Goal: Find specific page/section

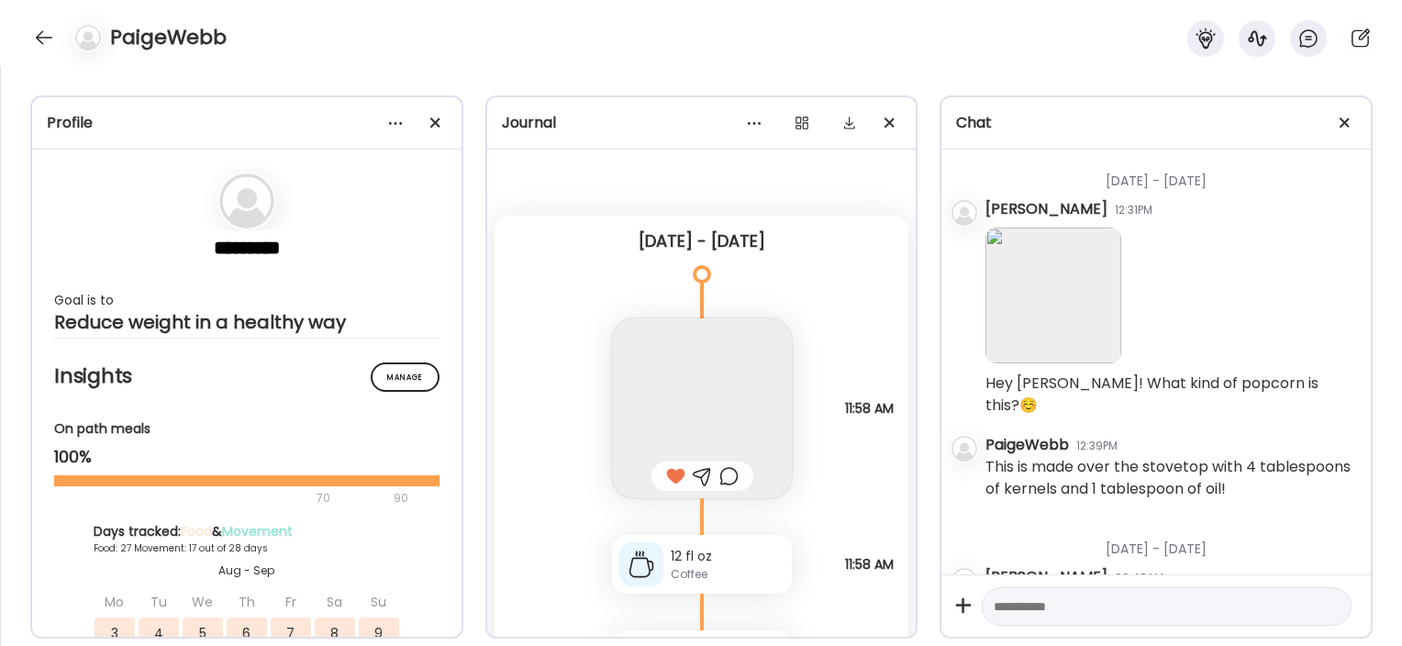
scroll to position [2049, 0]
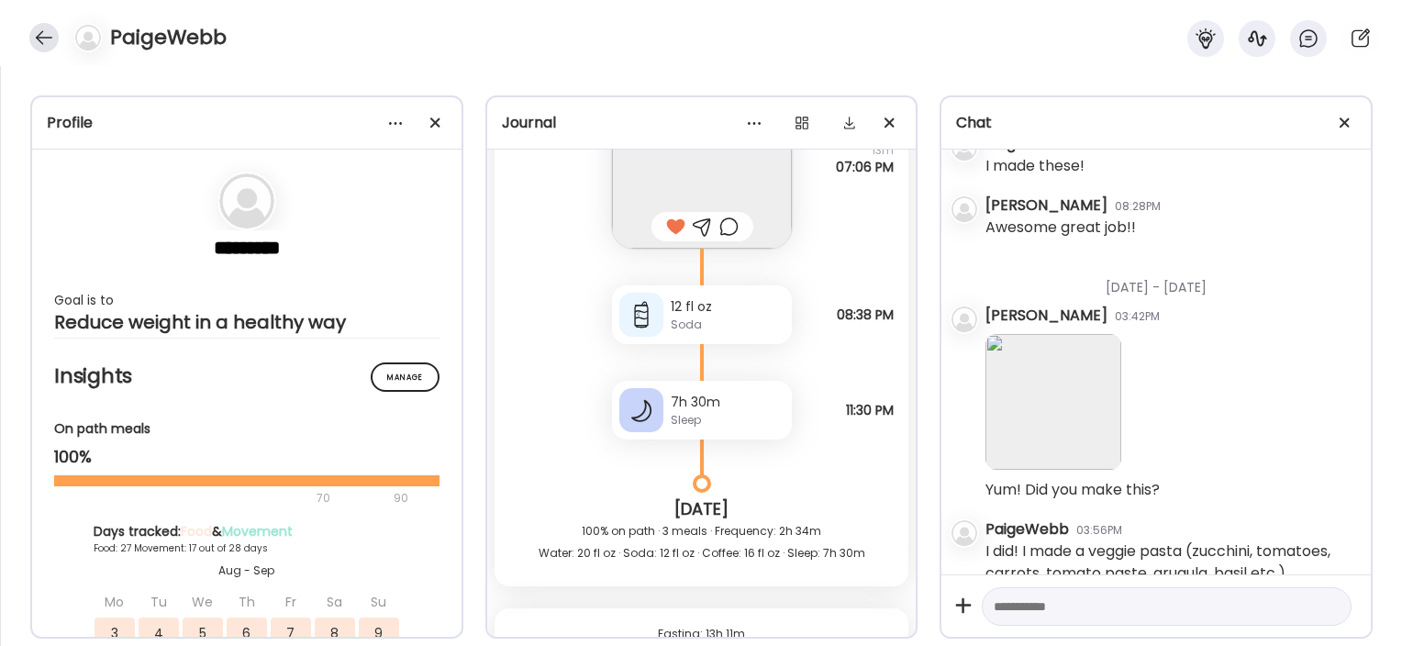
click at [56, 39] on div at bounding box center [43, 37] width 29 height 29
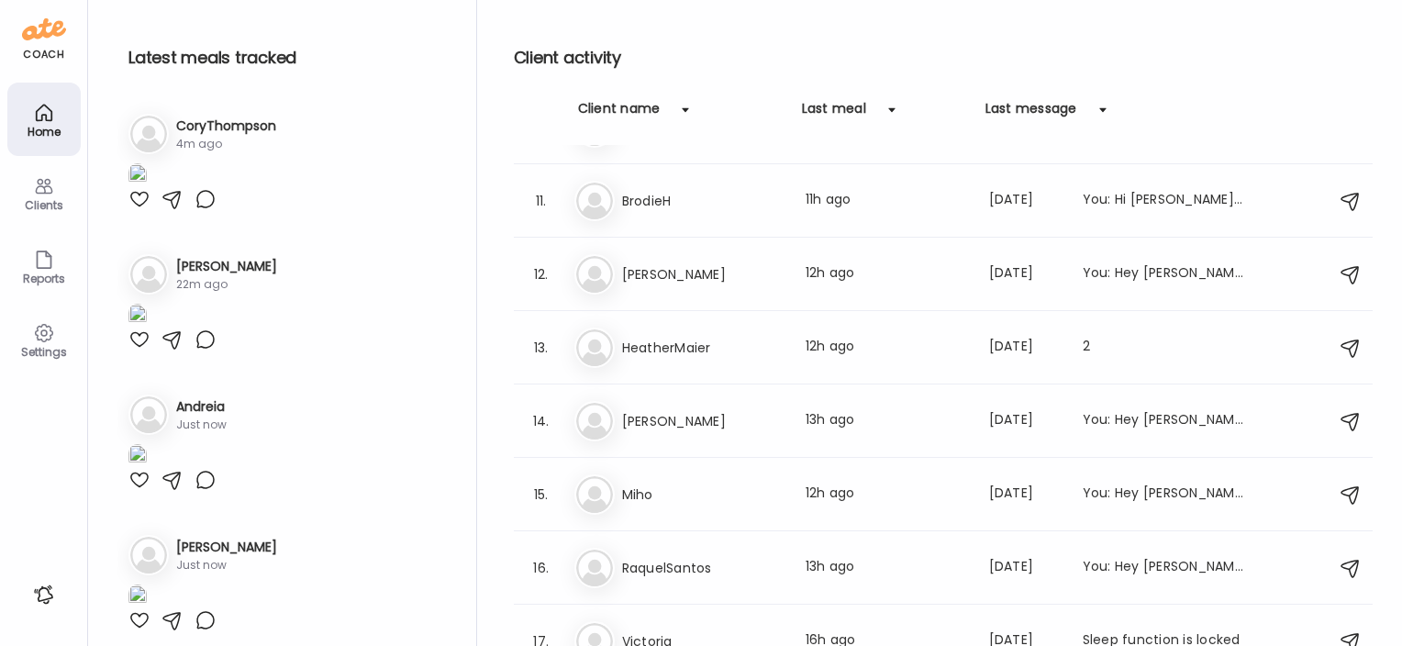
scroll to position [715, 0]
click at [682, 350] on h3 "HeatherMaier" at bounding box center [702, 348] width 161 height 22
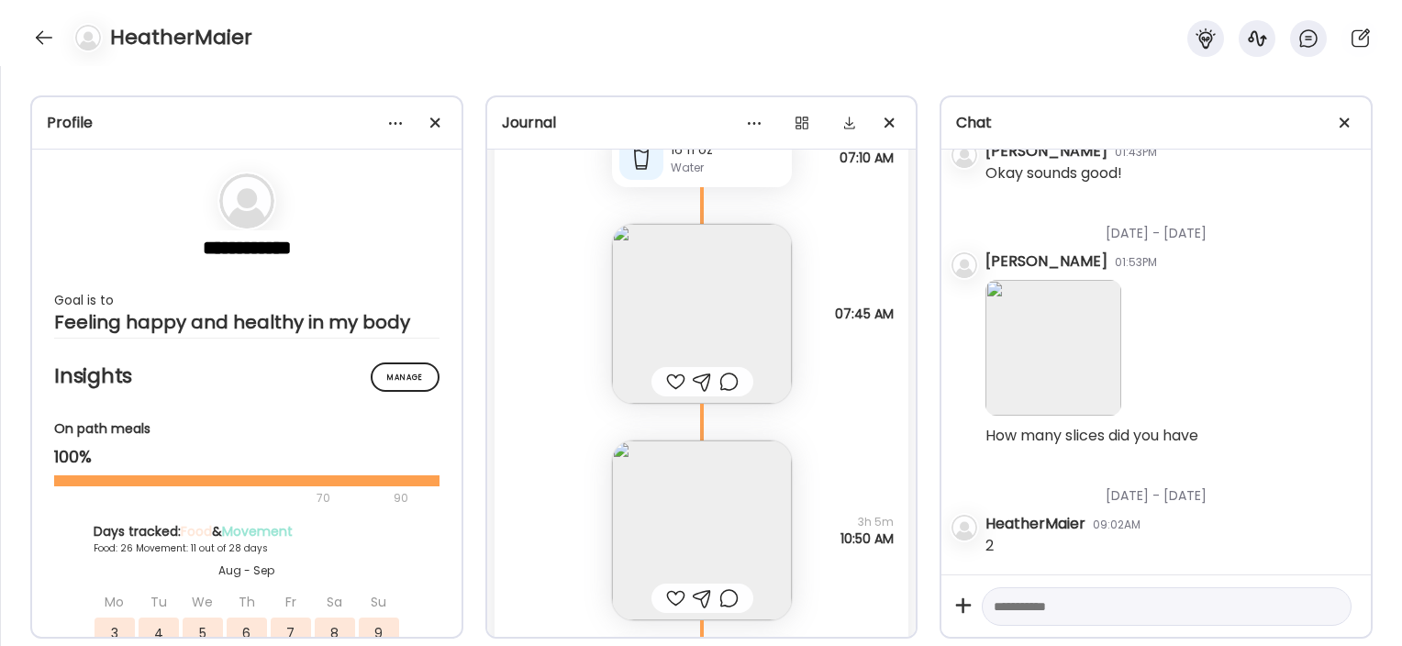
scroll to position [788, 0]
click at [771, 514] on img at bounding box center [702, 530] width 180 height 180
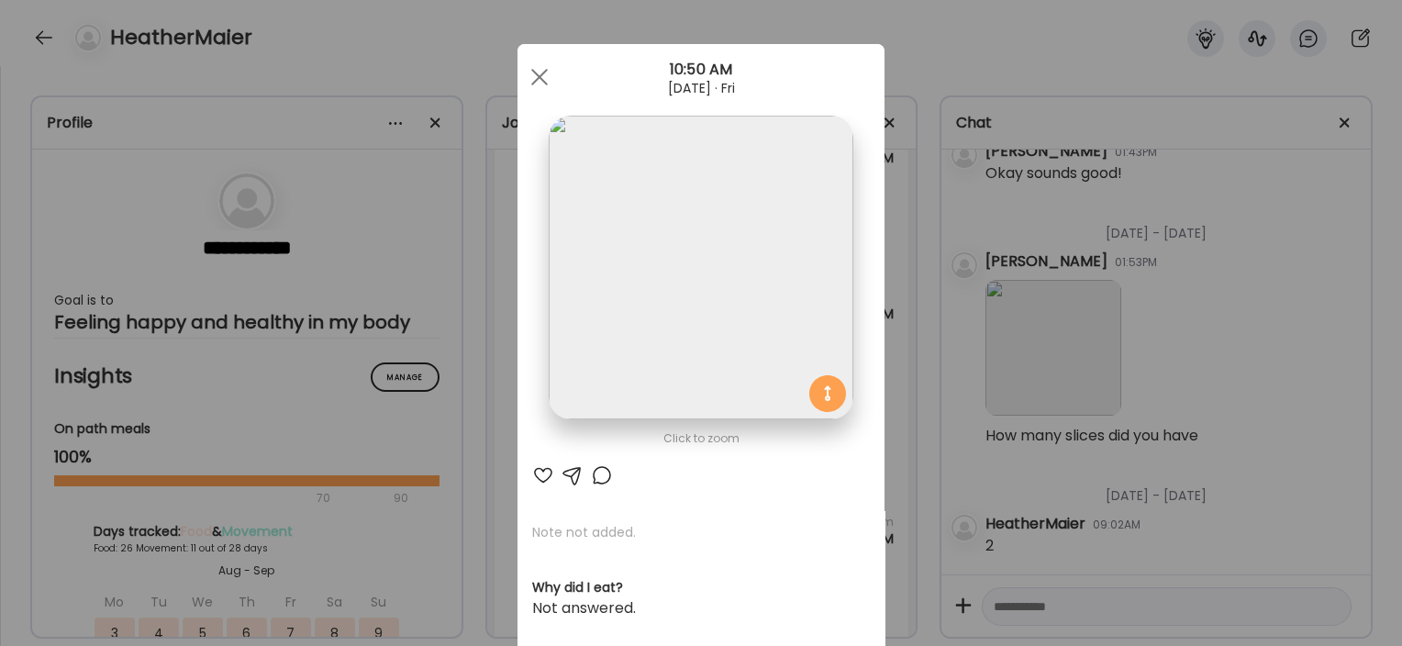
click at [479, 331] on div "Ate Coach Dashboard Wahoo! It’s official Take a moment to set up your Coach Pro…" at bounding box center [701, 323] width 1402 height 646
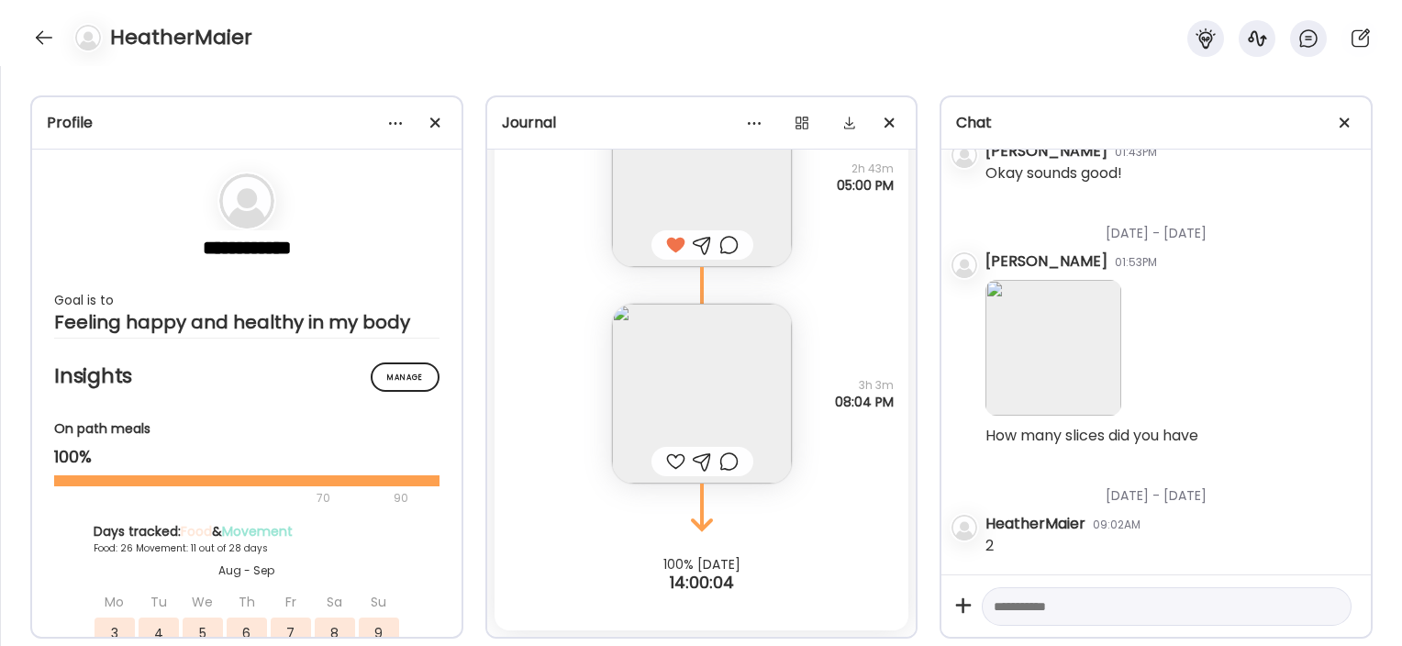
scroll to position [64043, 0]
click at [687, 349] on img at bounding box center [702, 395] width 180 height 180
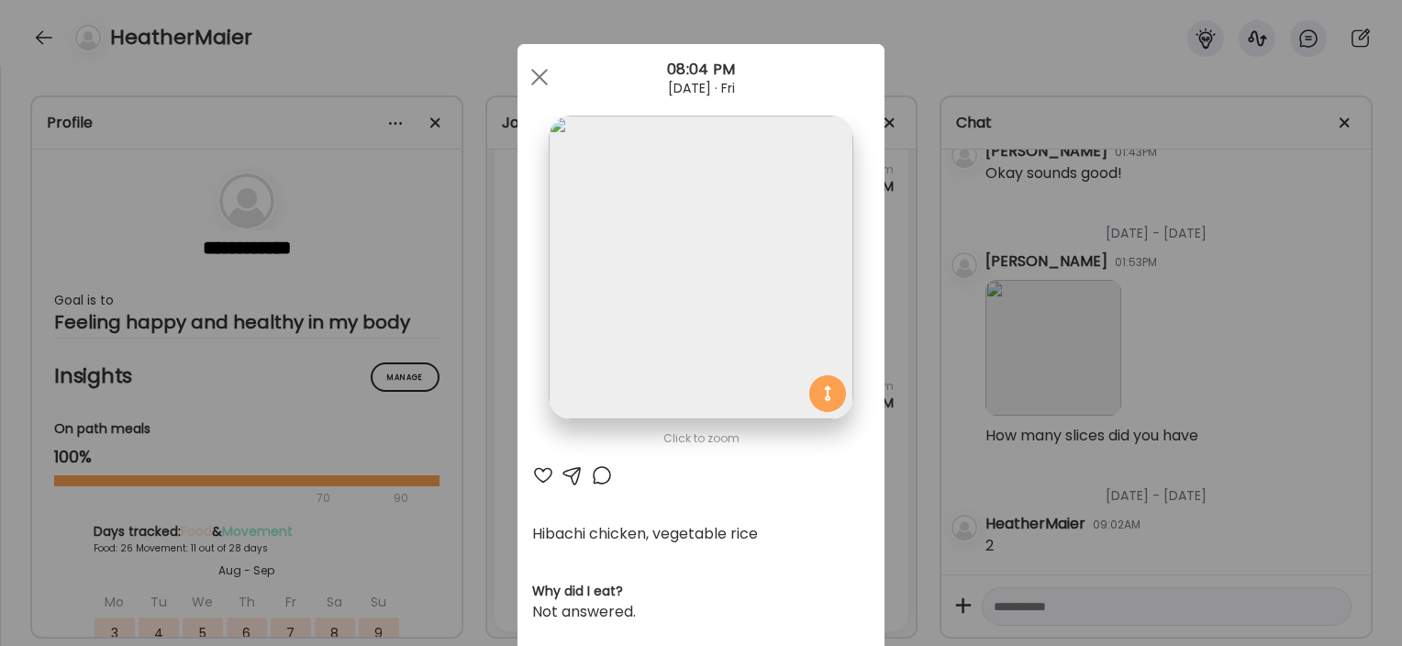
click at [465, 385] on div "Ate Coach Dashboard Wahoo! It’s official Take a moment to set up your Coach Pro…" at bounding box center [701, 323] width 1402 height 646
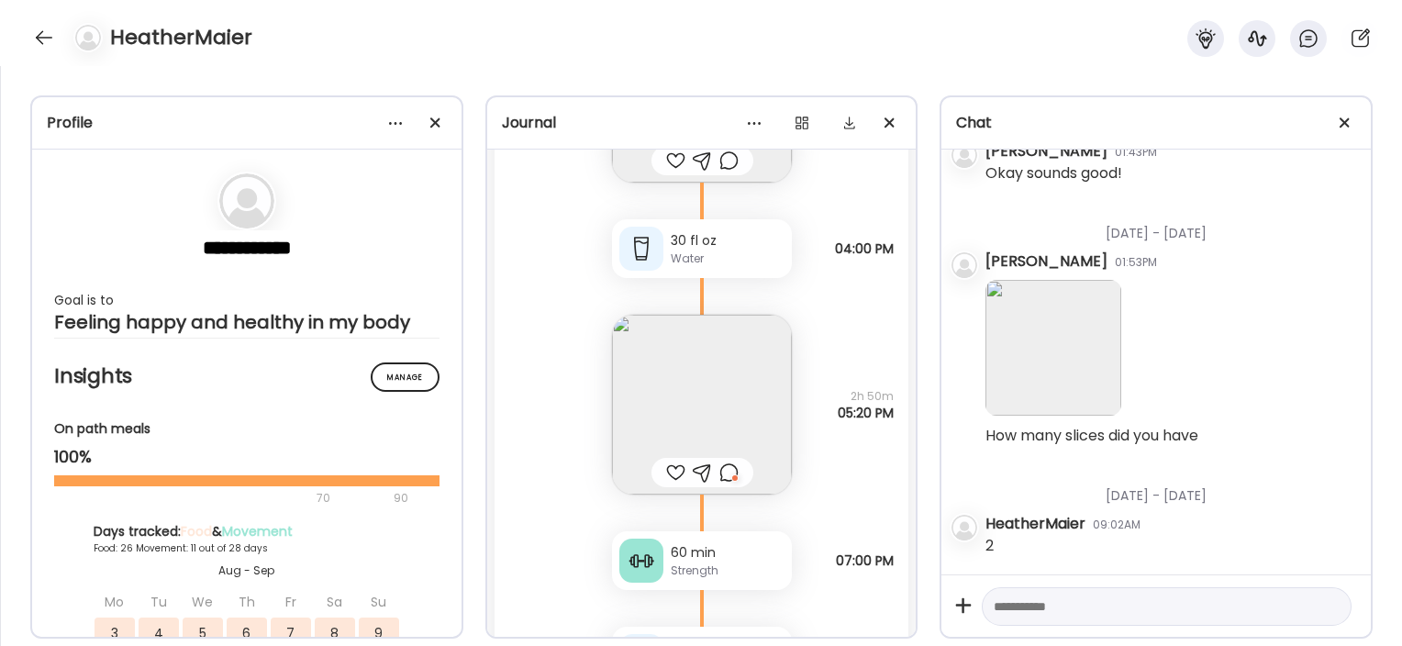
scroll to position [55516, 0]
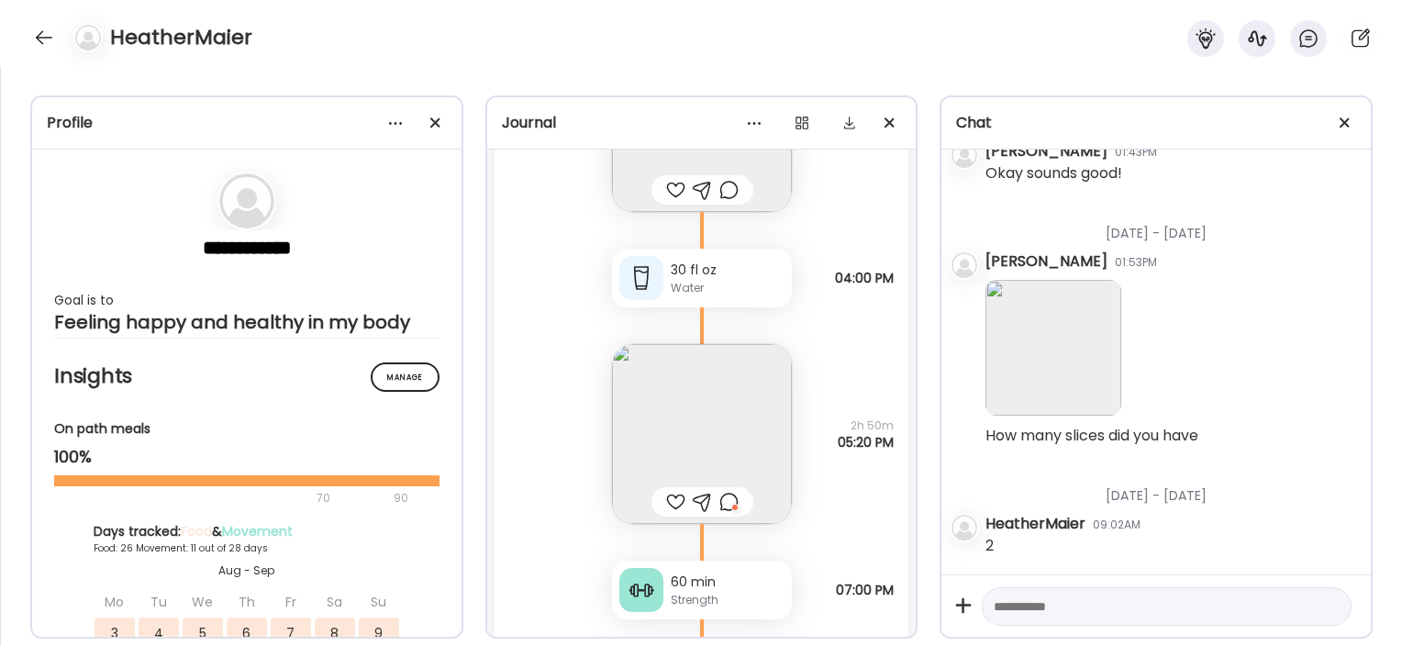
click at [758, 372] on img at bounding box center [702, 434] width 180 height 180
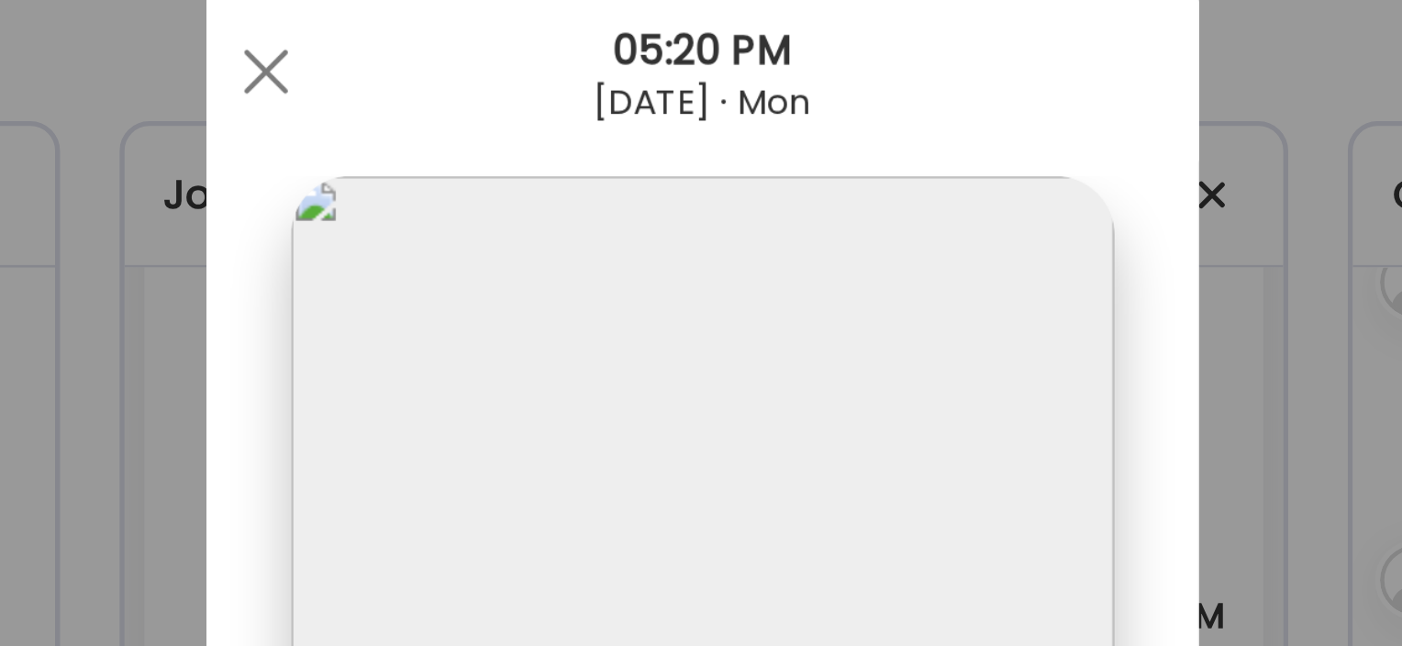
scroll to position [9, 0]
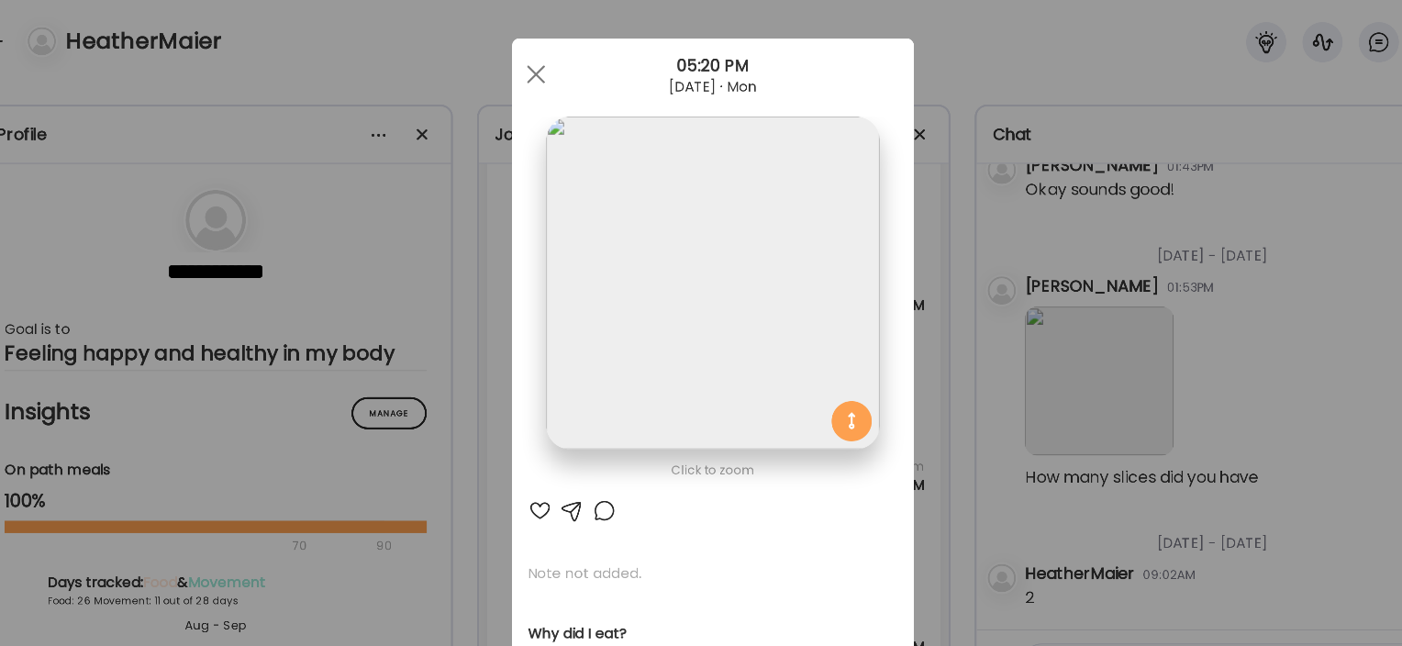
click at [886, 289] on div "Ate Coach Dashboard Wahoo! It’s official Take a moment to set up your Coach Pro…" at bounding box center [701, 323] width 1402 height 646
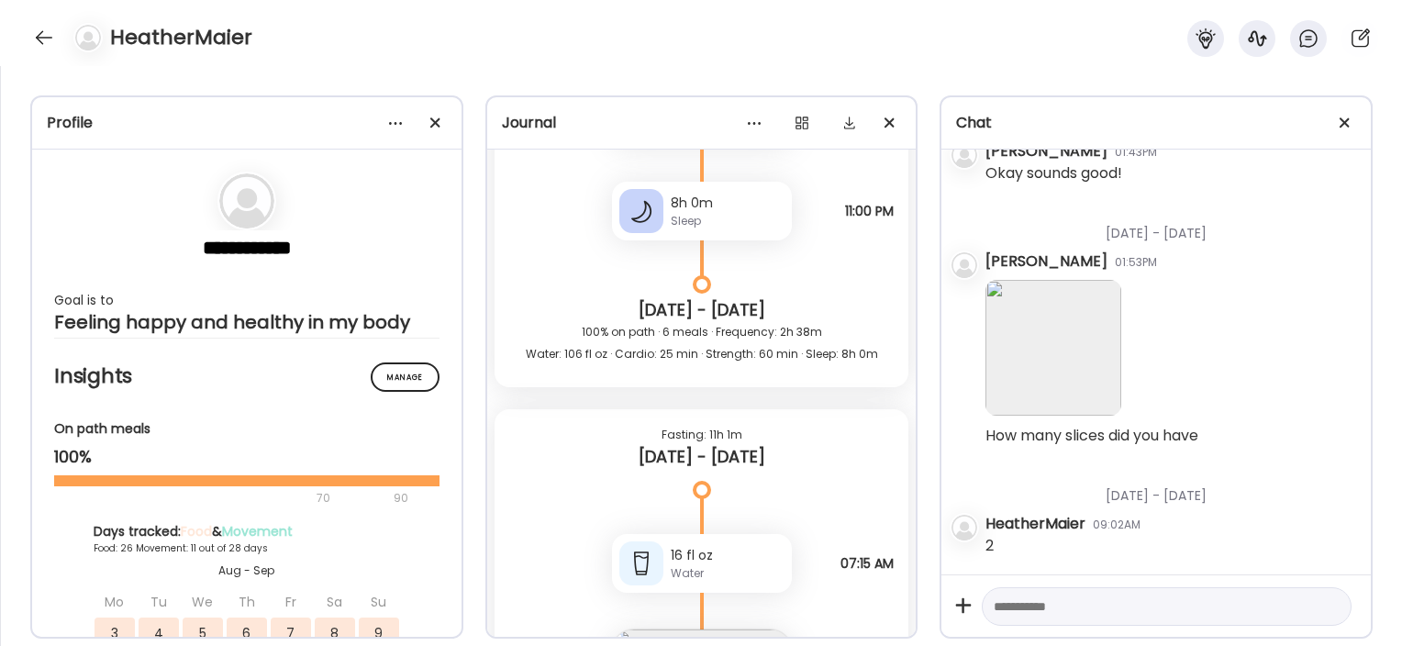
scroll to position [60536, 0]
